Goal: Information Seeking & Learning: Check status

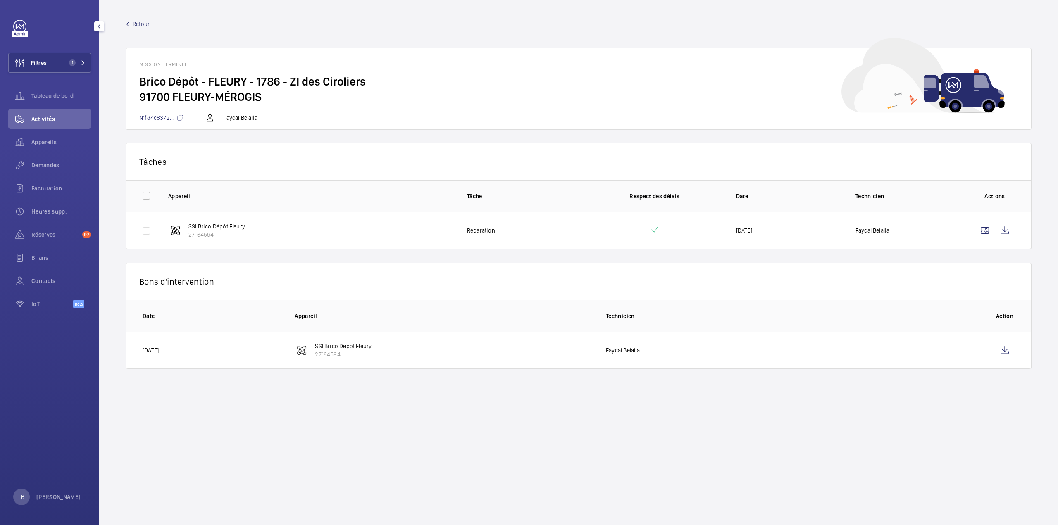
click at [55, 120] on span "Activités" at bounding box center [61, 119] width 60 height 8
click at [60, 45] on div "Filtres 1 Tableau de bord Activités Appareils Demandes Facturation Heures supp.…" at bounding box center [49, 169] width 83 height 298
click at [57, 55] on button "Filtres 1" at bounding box center [49, 63] width 83 height 20
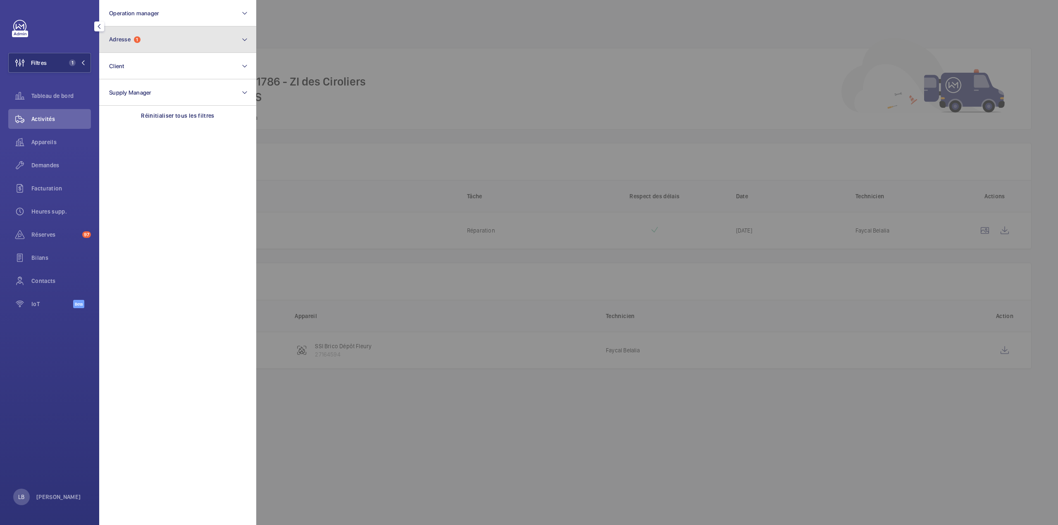
click at [134, 36] on button "Adresse 1" at bounding box center [177, 39] width 157 height 26
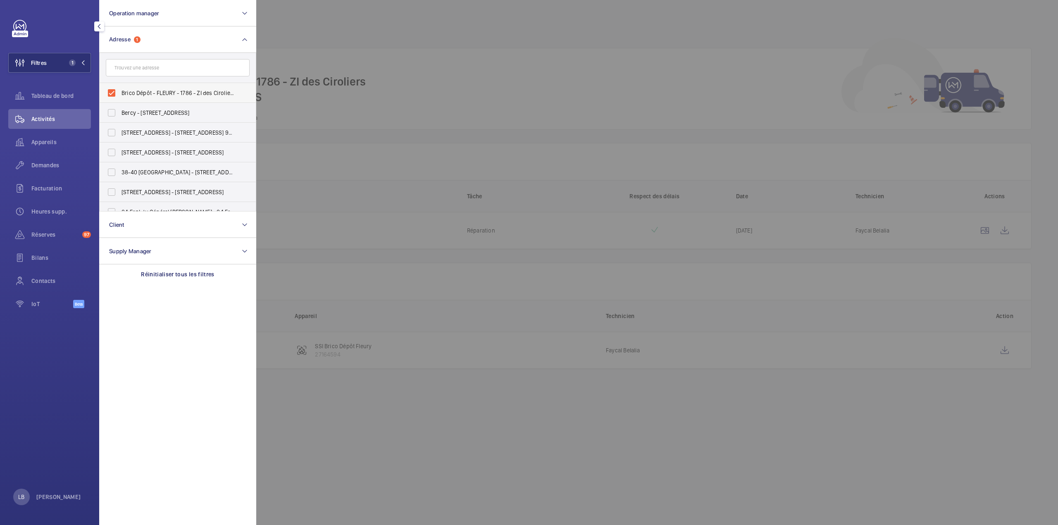
click at [111, 93] on label "Brico Dépôt - FLEURY - 1786 - ZI des Ciroliers, FLEURY-MÉROGIS 91700" at bounding box center [172, 93] width 144 height 20
click at [111, 93] on input "Brico Dépôt - FLEURY - 1786 - ZI des Ciroliers, FLEURY-MÉROGIS 91700" at bounding box center [111, 93] width 17 height 17
checkbox input "false"
click at [42, 167] on span "Demandes" at bounding box center [61, 165] width 60 height 8
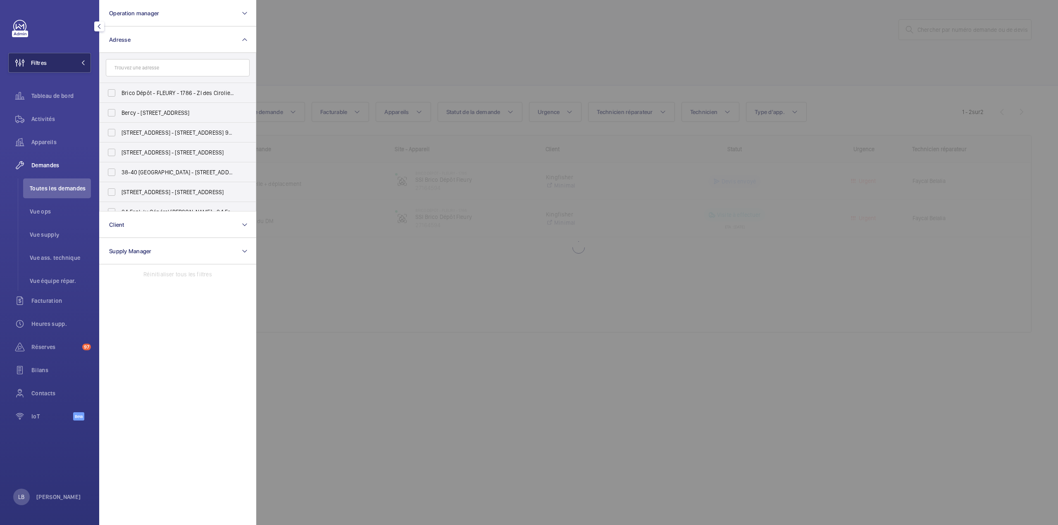
click at [54, 62] on button "Filtres" at bounding box center [49, 63] width 83 height 20
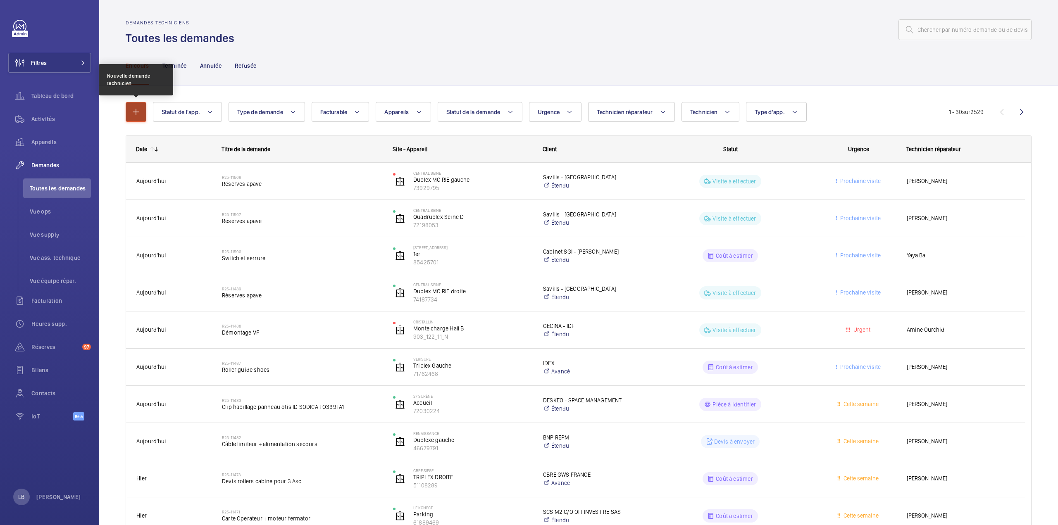
click at [139, 111] on mat-icon "button" at bounding box center [136, 112] width 10 height 10
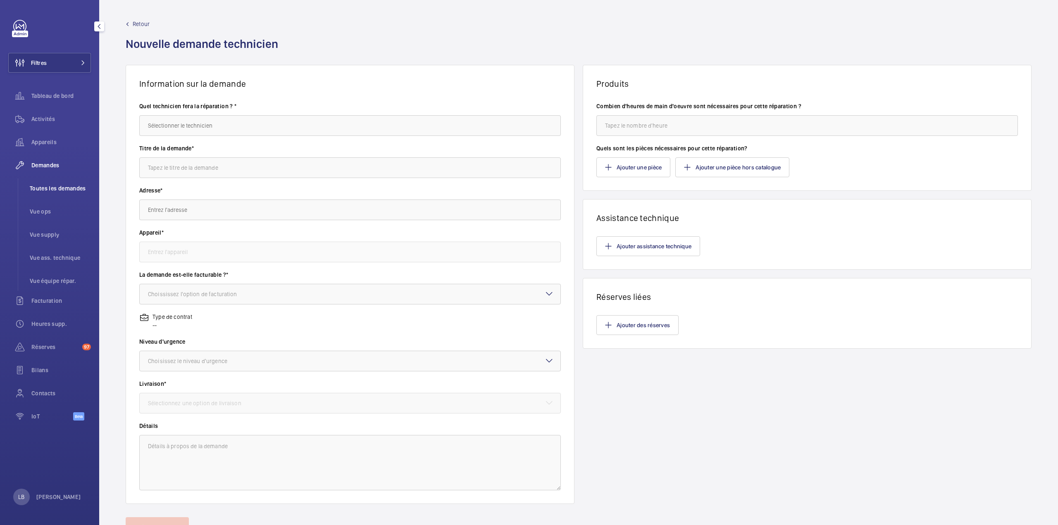
click at [64, 188] on span "Toutes les demandes" at bounding box center [60, 188] width 61 height 8
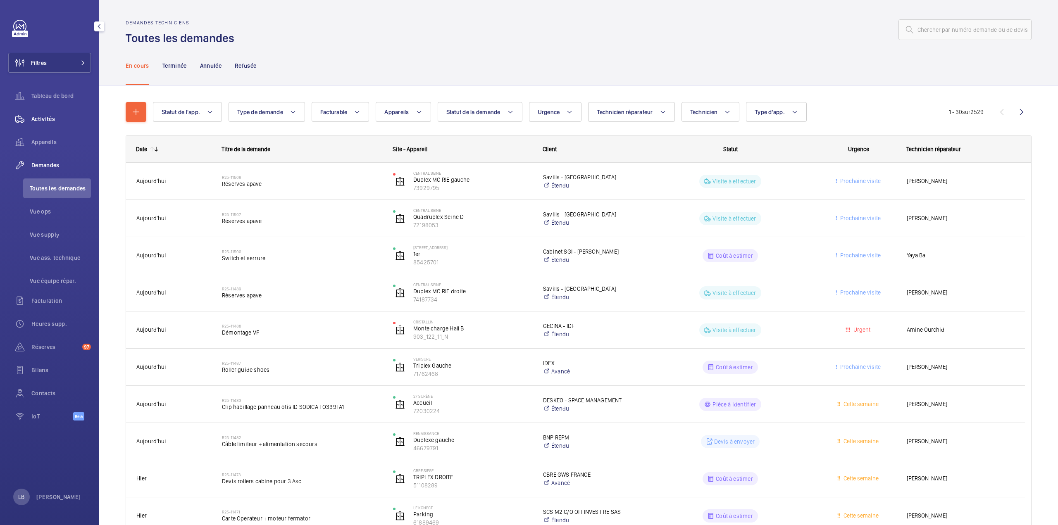
click at [40, 113] on div "Activités" at bounding box center [49, 119] width 83 height 20
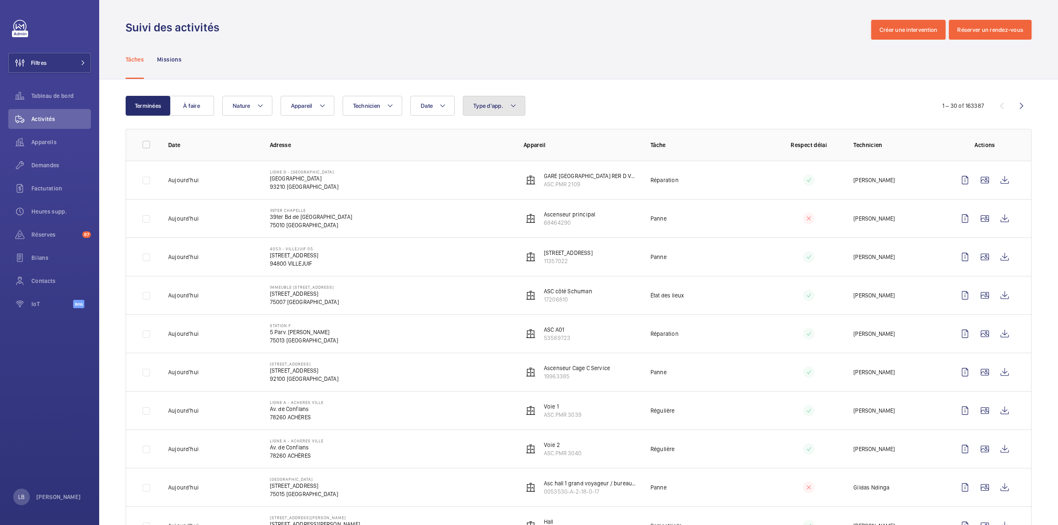
click at [493, 107] on span "Type d'app." at bounding box center [488, 106] width 30 height 7
click at [474, 221] on label "Sécurité incendie" at bounding box center [535, 222] width 144 height 20
click at [474, 221] on input "Sécurité incendie" at bounding box center [475, 221] width 17 height 17
checkbox input "true"
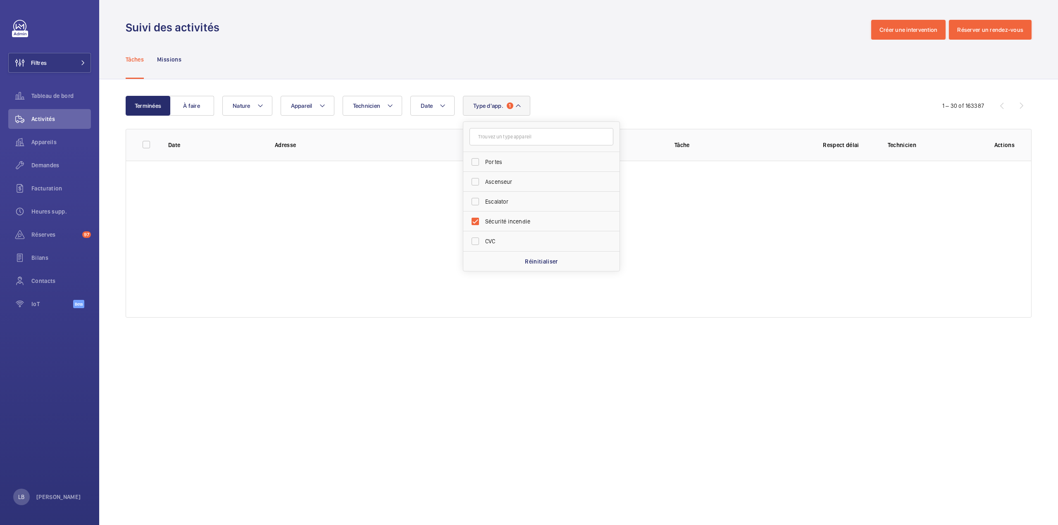
click at [593, 64] on div "Tâches Missions" at bounding box center [579, 59] width 906 height 39
